Goal: Transaction & Acquisition: Book appointment/travel/reservation

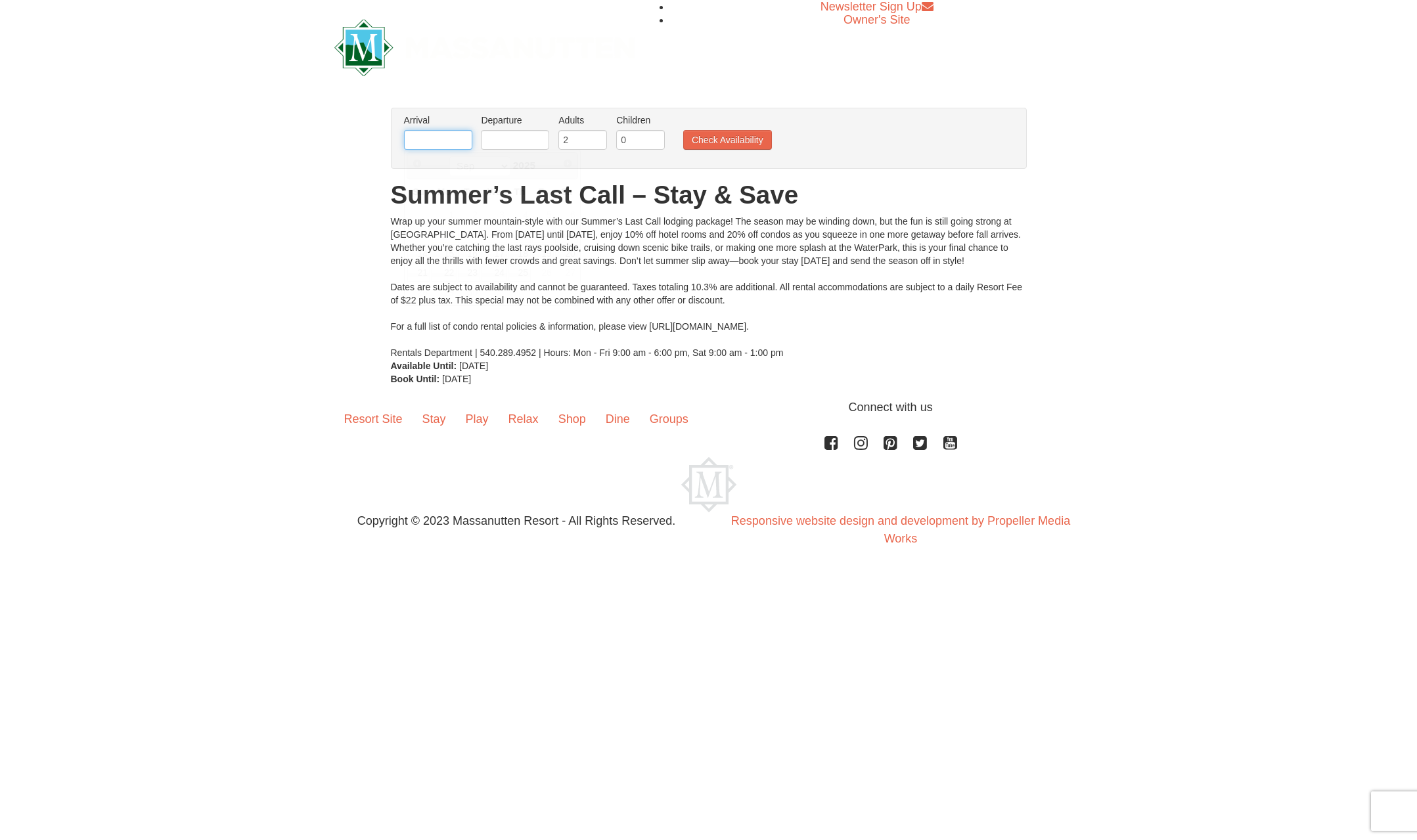
click at [450, 132] on input "text" at bounding box center [438, 139] width 68 height 20
click at [549, 252] on link "19" at bounding box center [543, 253] width 22 height 18
type input "[DATE]"
click at [513, 138] on input "text" at bounding box center [514, 139] width 68 height 20
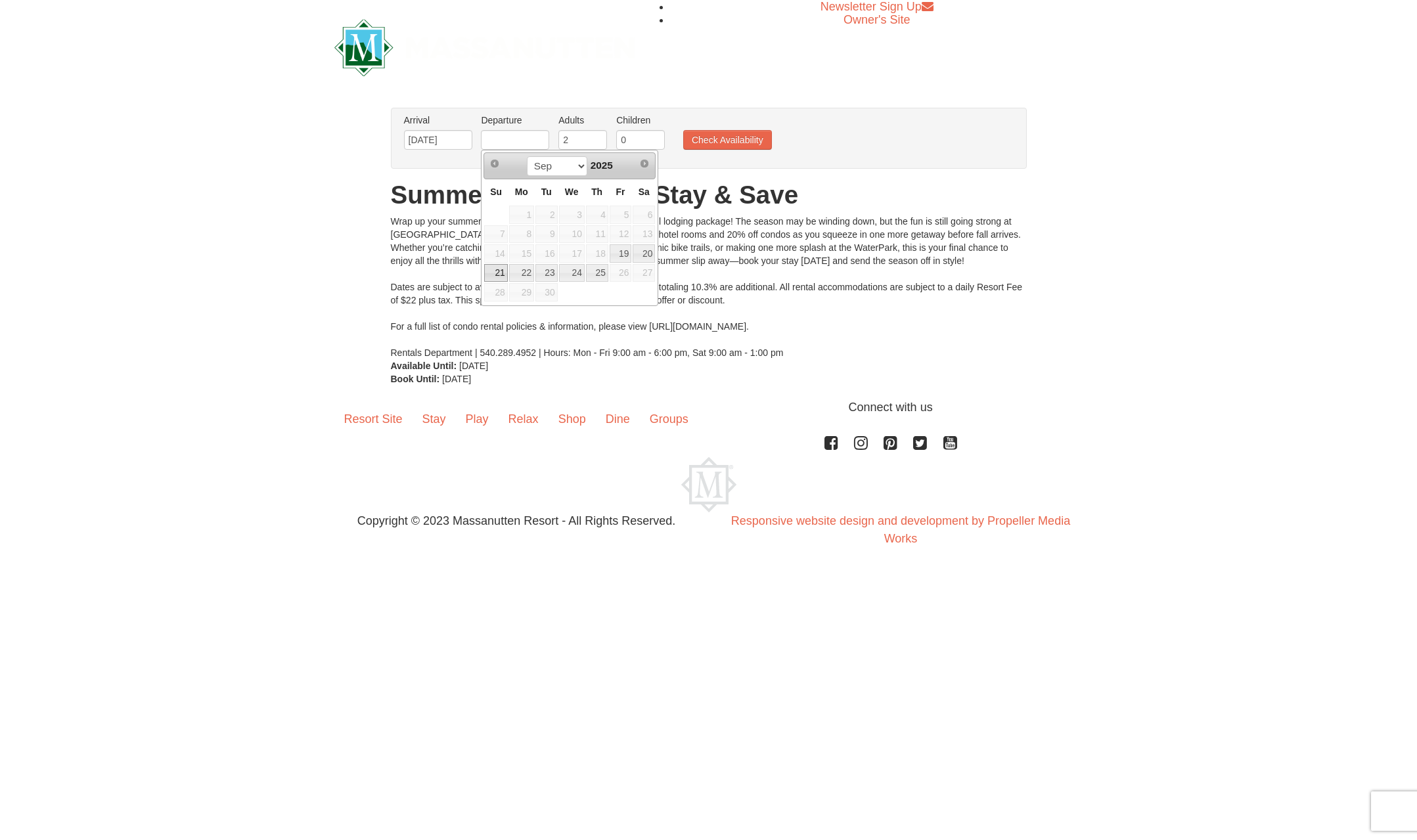
click at [489, 274] on link "21" at bounding box center [495, 273] width 23 height 18
type input "[DATE]"
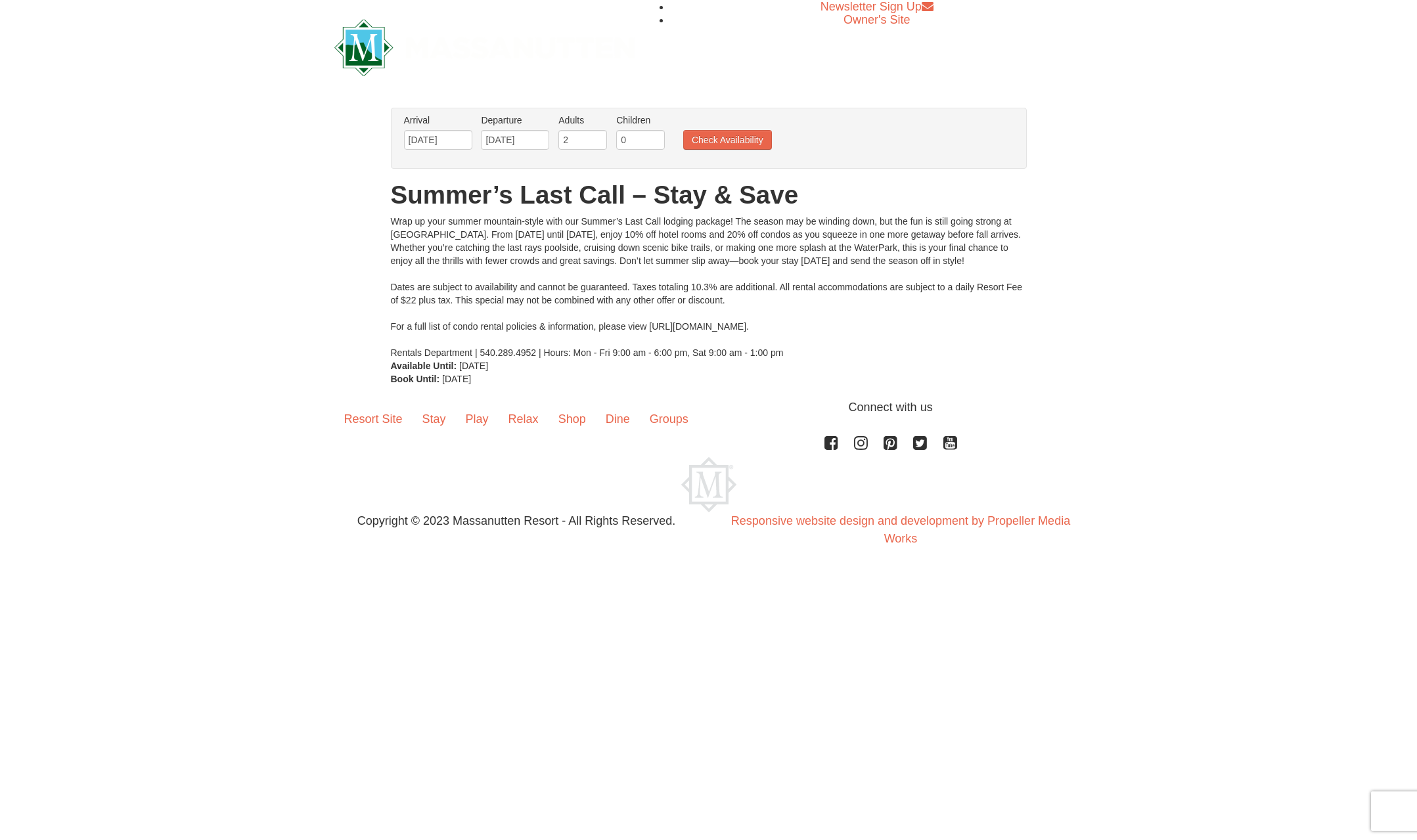
type input "1"
click at [655, 138] on input "1" at bounding box center [641, 139] width 49 height 20
click at [700, 144] on button "Check Availability" at bounding box center [727, 139] width 89 height 20
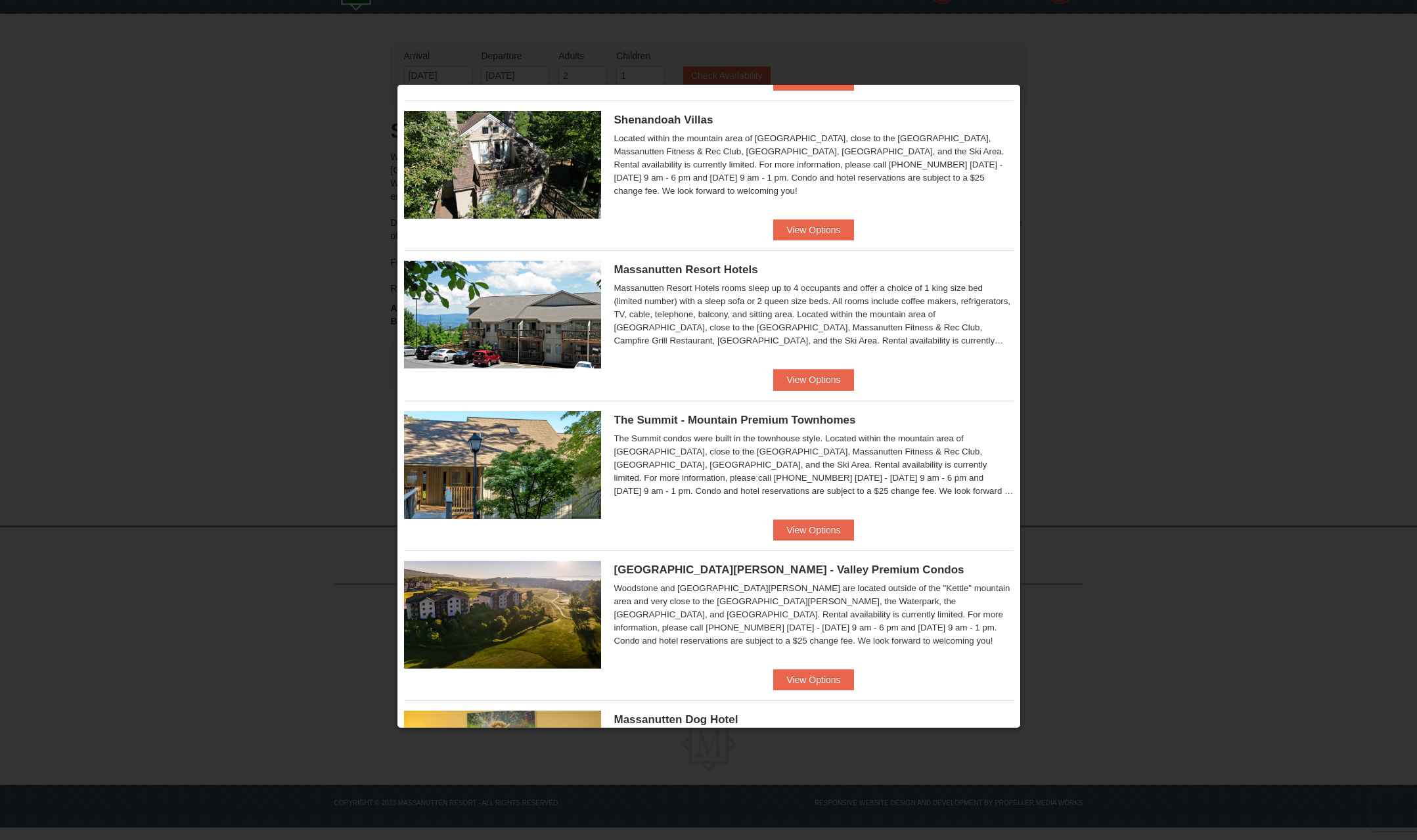
scroll to position [304, 0]
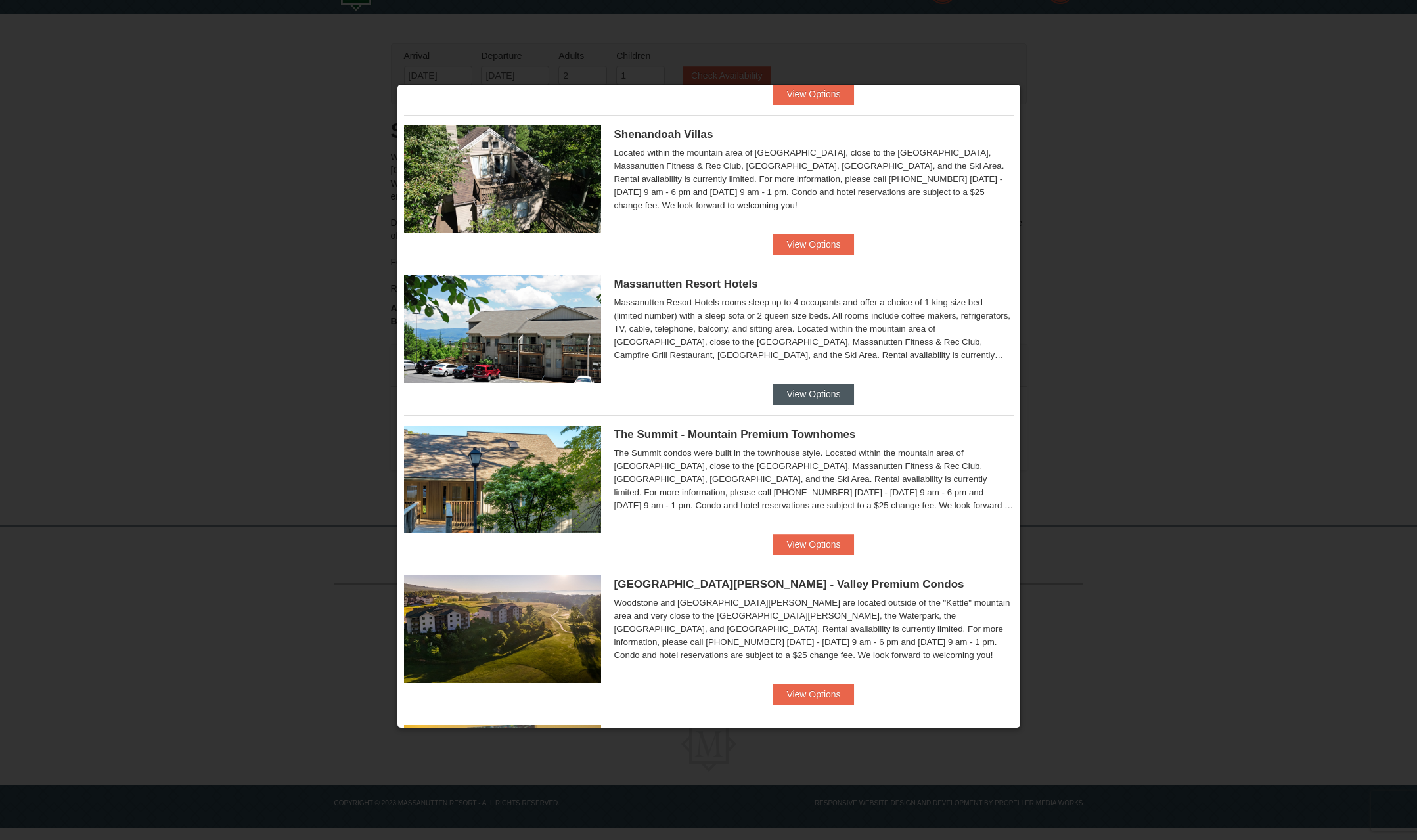
click at [808, 393] on button "View Options" at bounding box center [813, 394] width 80 height 21
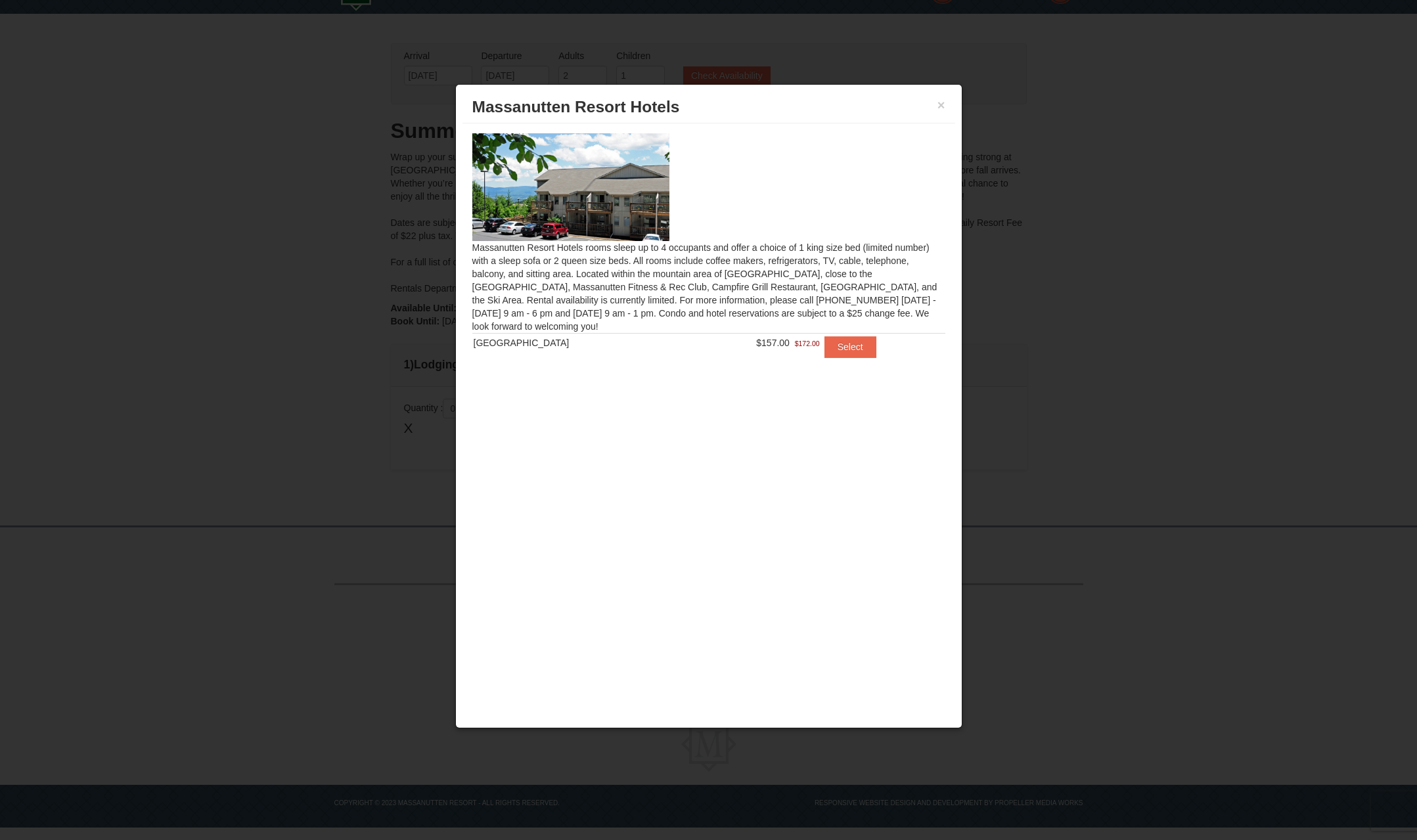
click at [575, 314] on div "Massanutten Resort Hotels rooms sleep up to 4 occupants and offer a choice of 1…" at bounding box center [708, 254] width 493 height 260
click at [827, 351] on button "Select" at bounding box center [850, 346] width 52 height 21
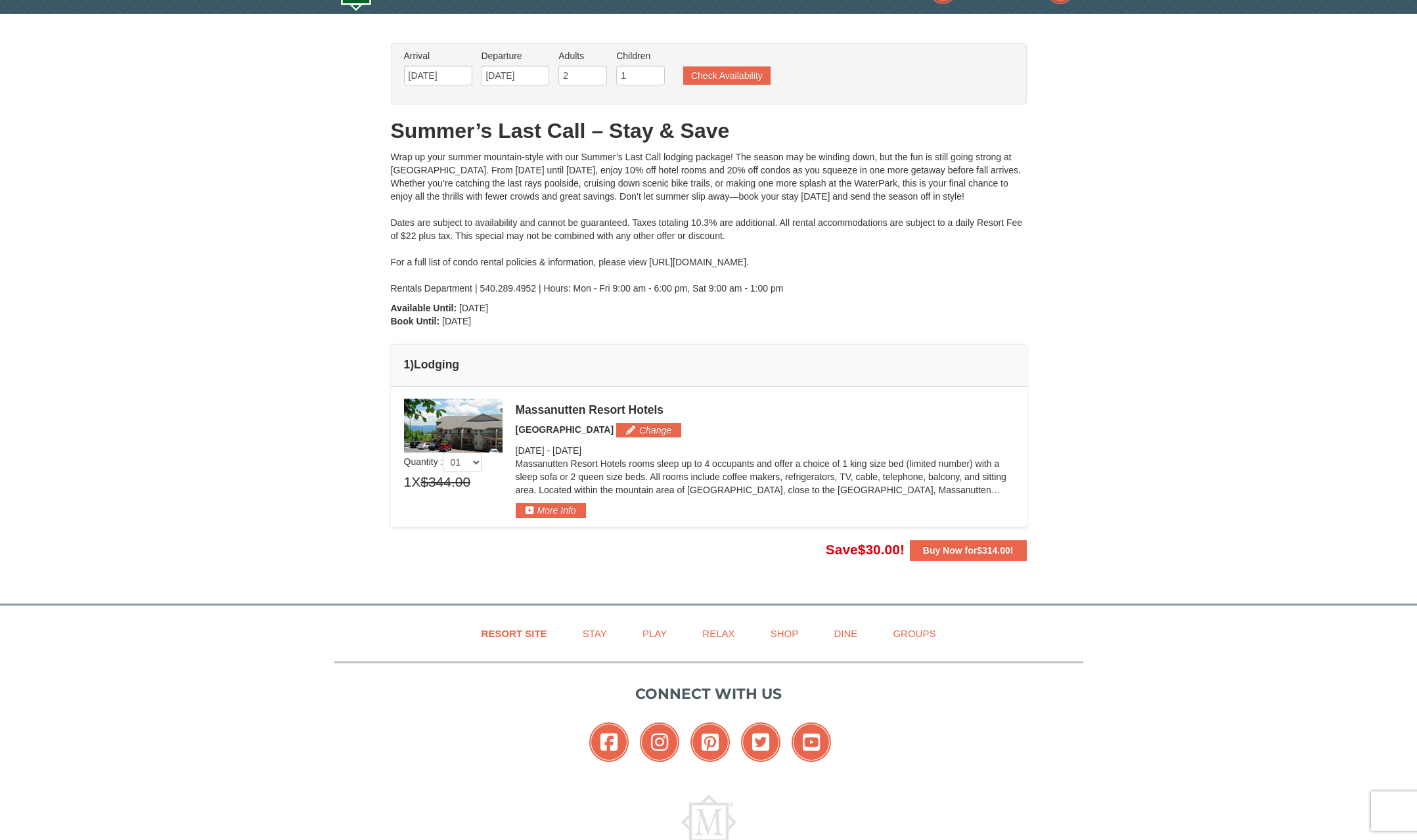
click at [445, 419] on img at bounding box center [453, 426] width 99 height 54
click at [555, 524] on td "Please make your package selection: × Save $63.60" at bounding box center [708, 457] width 635 height 140
click at [555, 515] on button "More Info" at bounding box center [551, 510] width 71 height 15
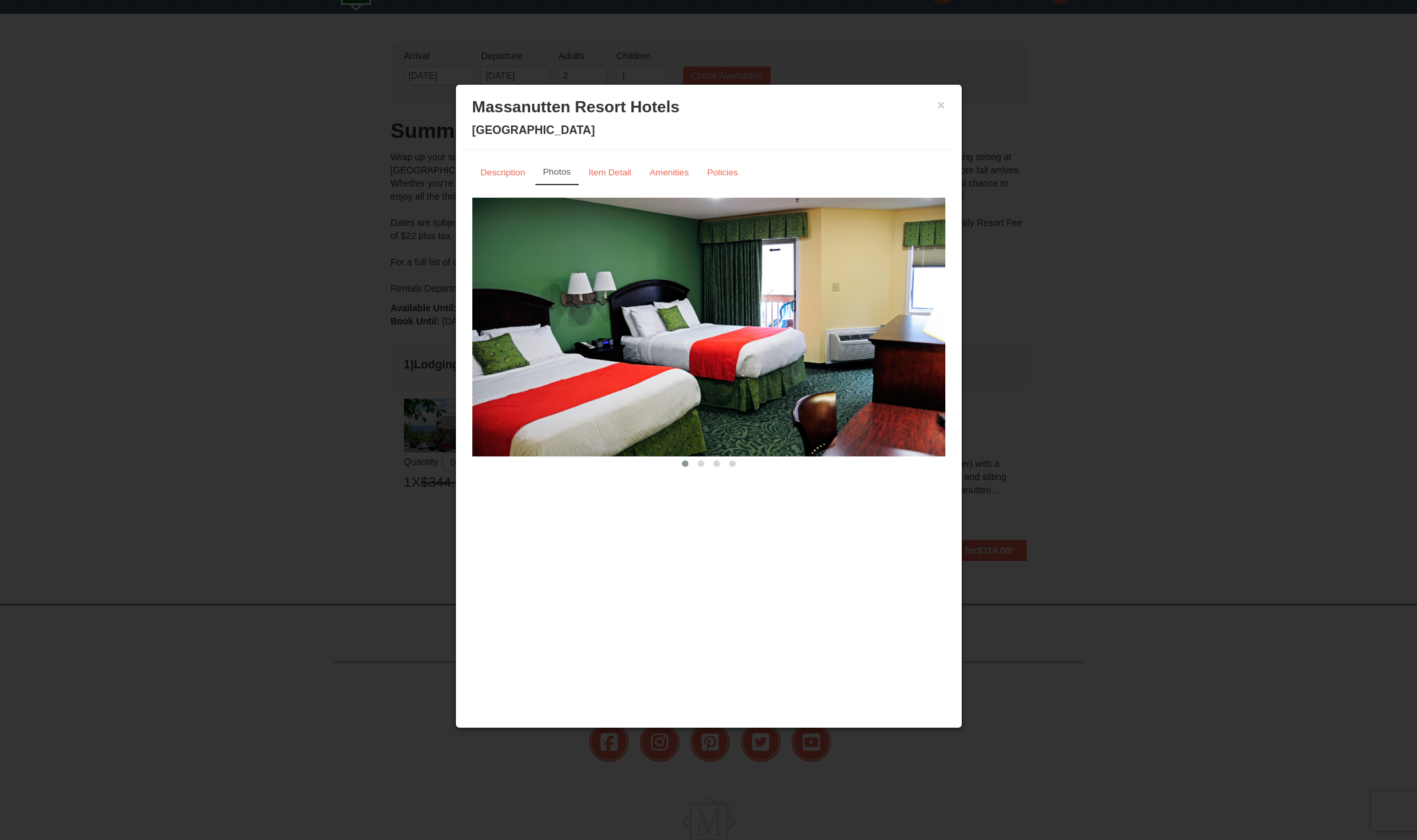
click at [923, 327] on img at bounding box center [708, 327] width 473 height 259
